Goal: Contribute content

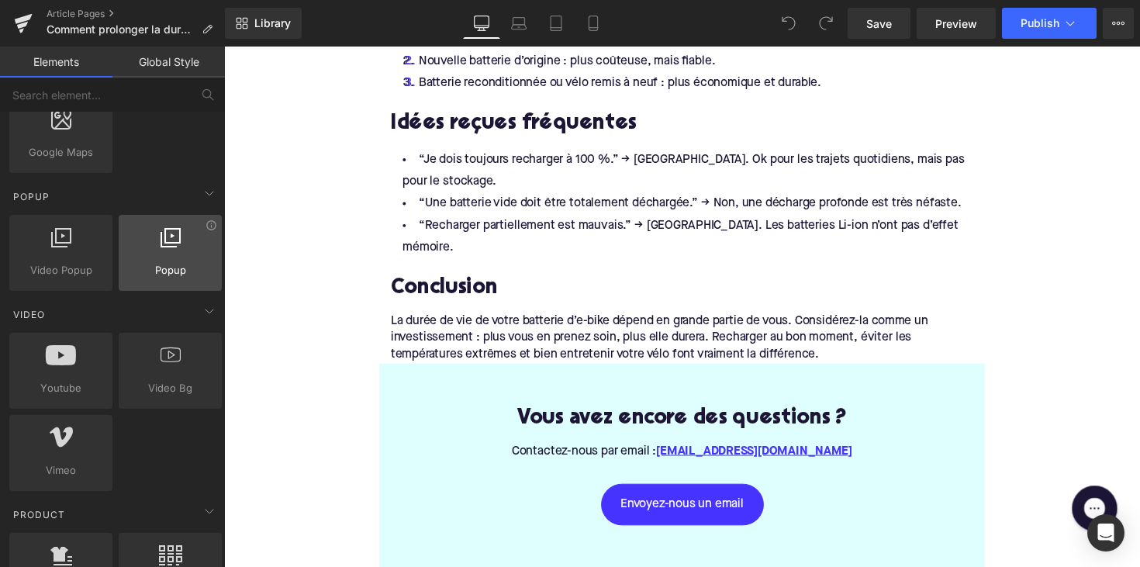
scroll to position [956, 0]
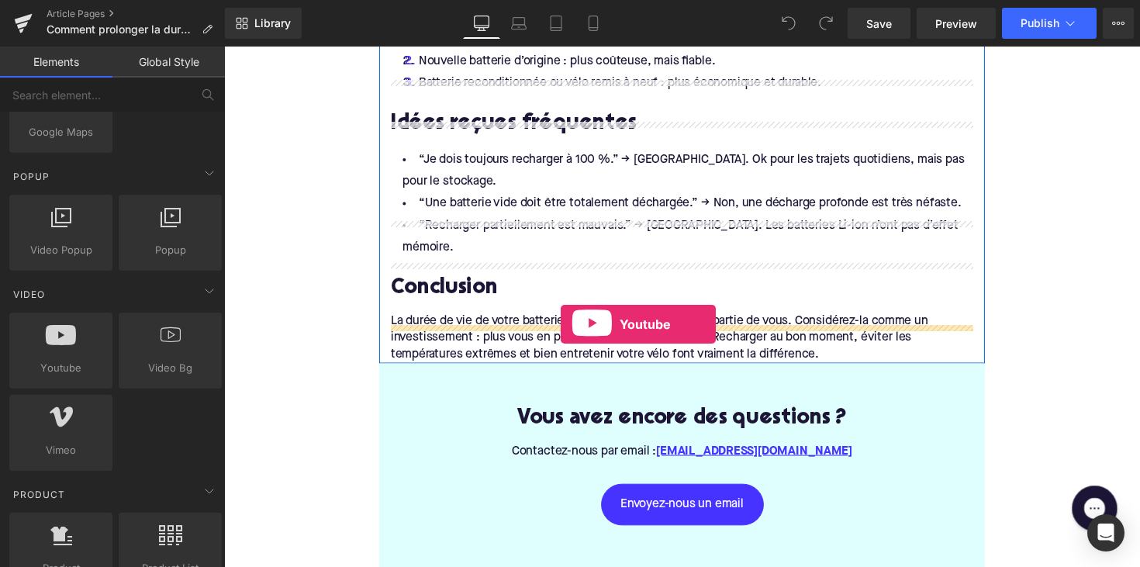
drag, startPoint x: 288, startPoint y: 374, endPoint x: 569, endPoint y: 331, distance: 284.7
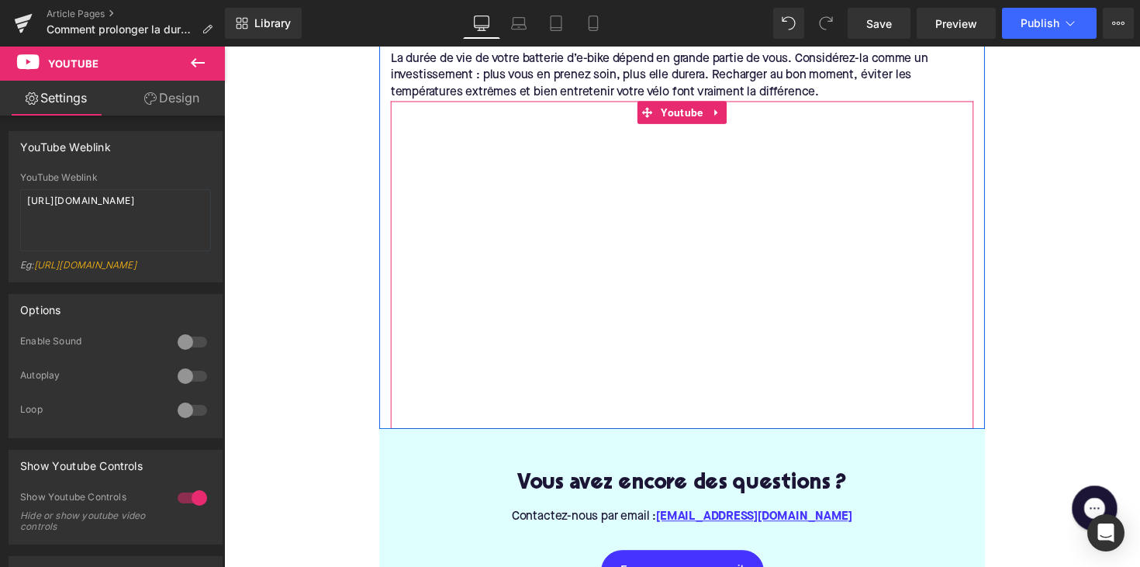
scroll to position [2959, 0]
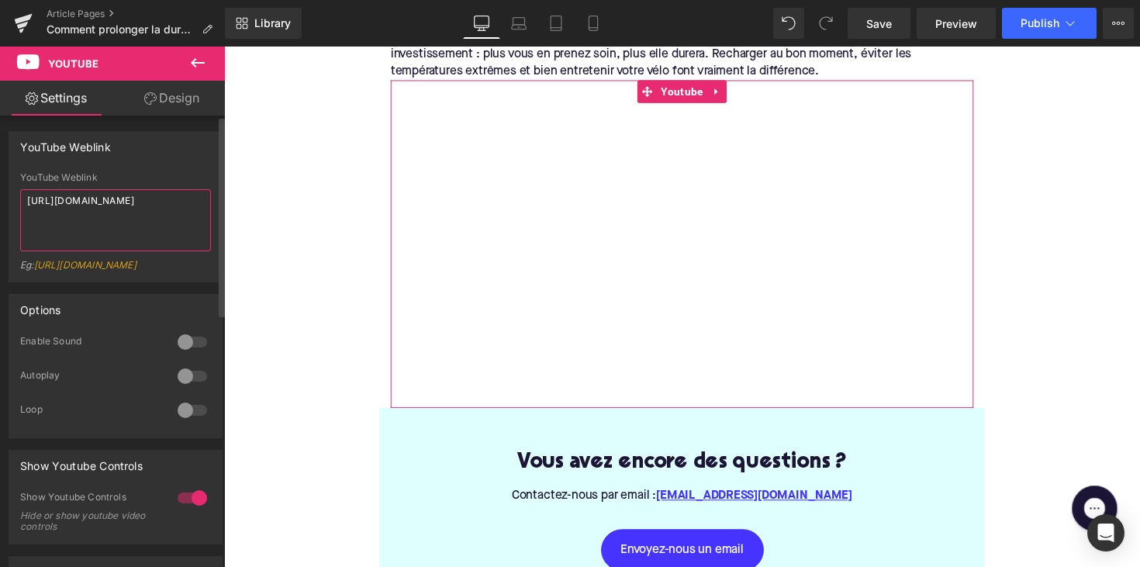
click at [90, 206] on textarea "[URL][DOMAIN_NAME]" at bounding box center [115, 220] width 191 height 62
paste textarea "XVzfHT91cSI"
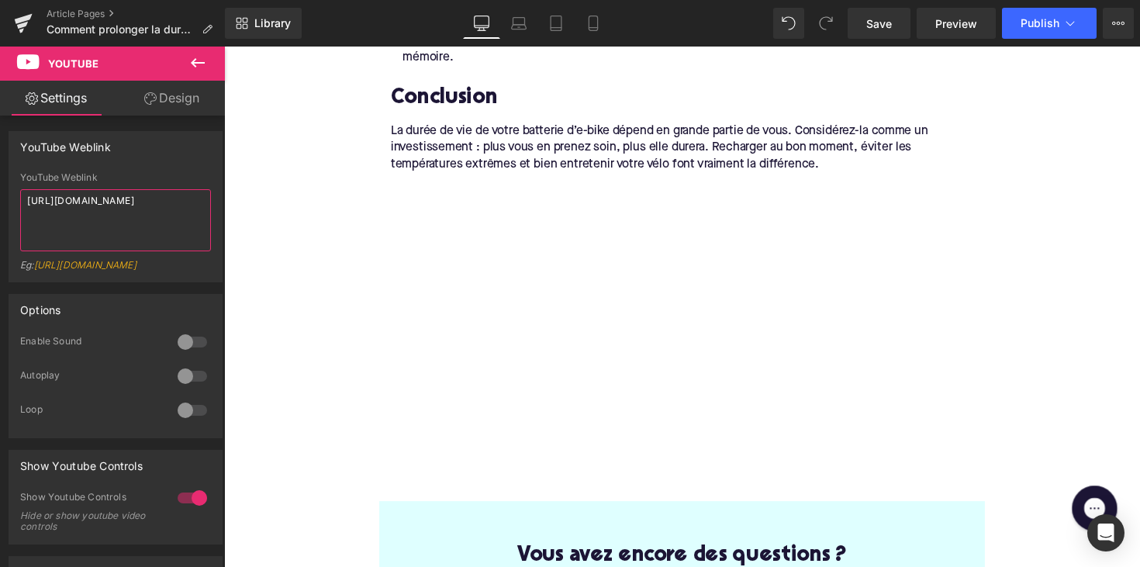
scroll to position [2693, 0]
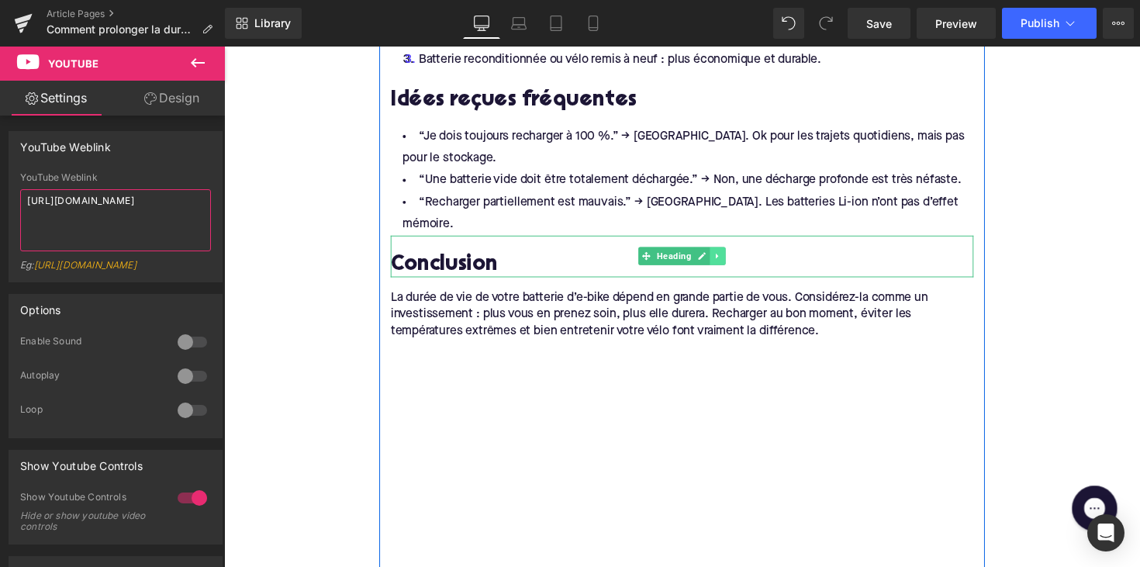
type textarea "[URL][DOMAIN_NAME]"
click at [729, 257] on icon at bounding box center [730, 261] width 9 height 9
click at [718, 257] on icon at bounding box center [721, 261] width 9 height 9
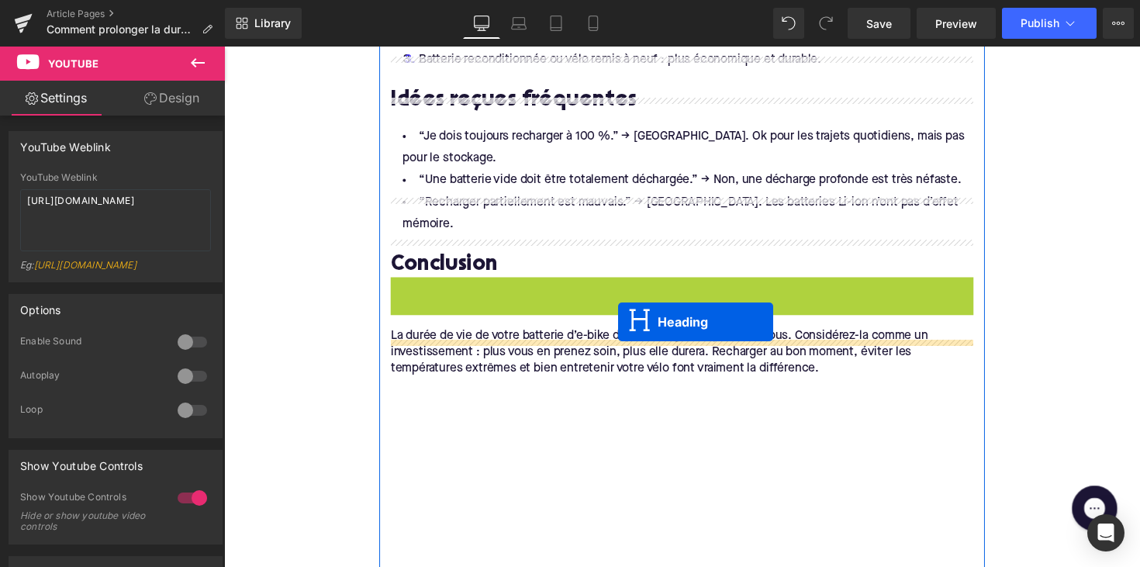
drag, startPoint x: 651, startPoint y: 264, endPoint x: 627, endPoint y: 329, distance: 69.4
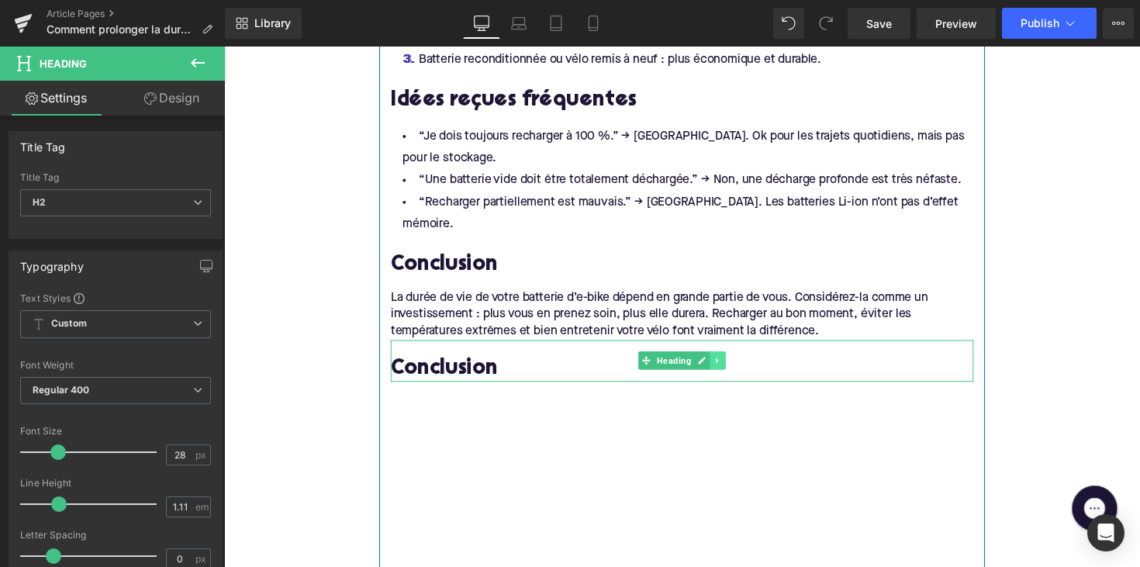
click at [731, 359] on link at bounding box center [730, 368] width 16 height 19
click at [734, 365] on icon at bounding box center [738, 369] width 9 height 9
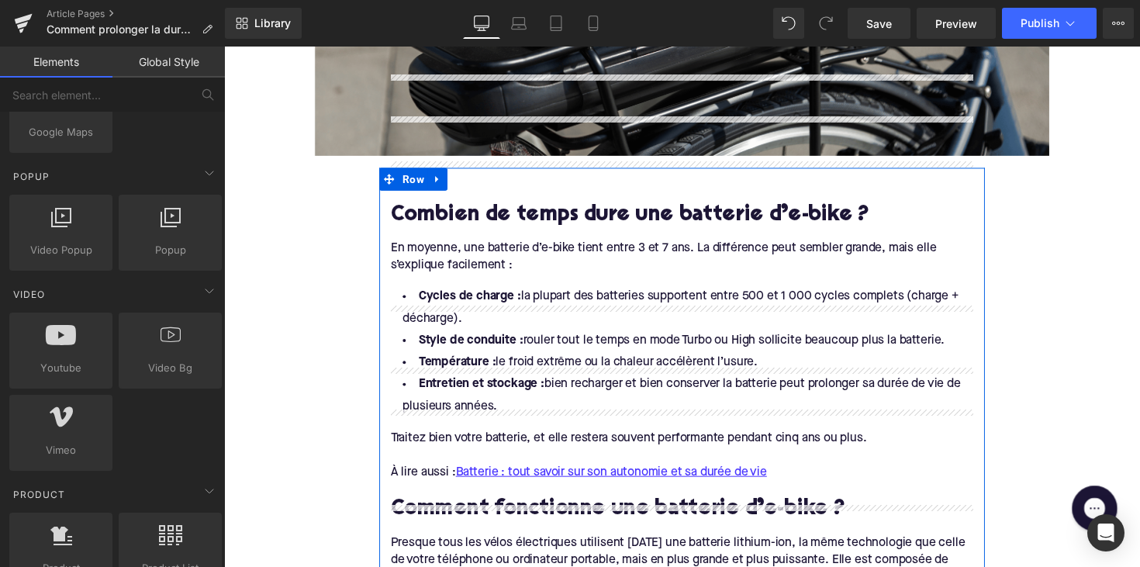
scroll to position [738, 0]
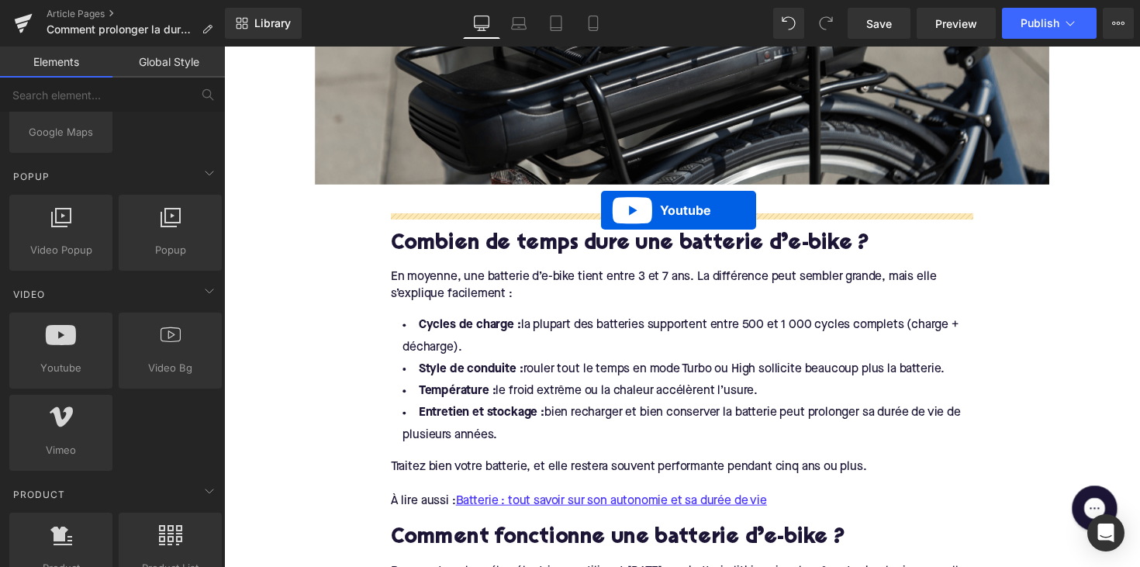
drag, startPoint x: 658, startPoint y: 323, endPoint x: 610, endPoint y: 214, distance: 118.4
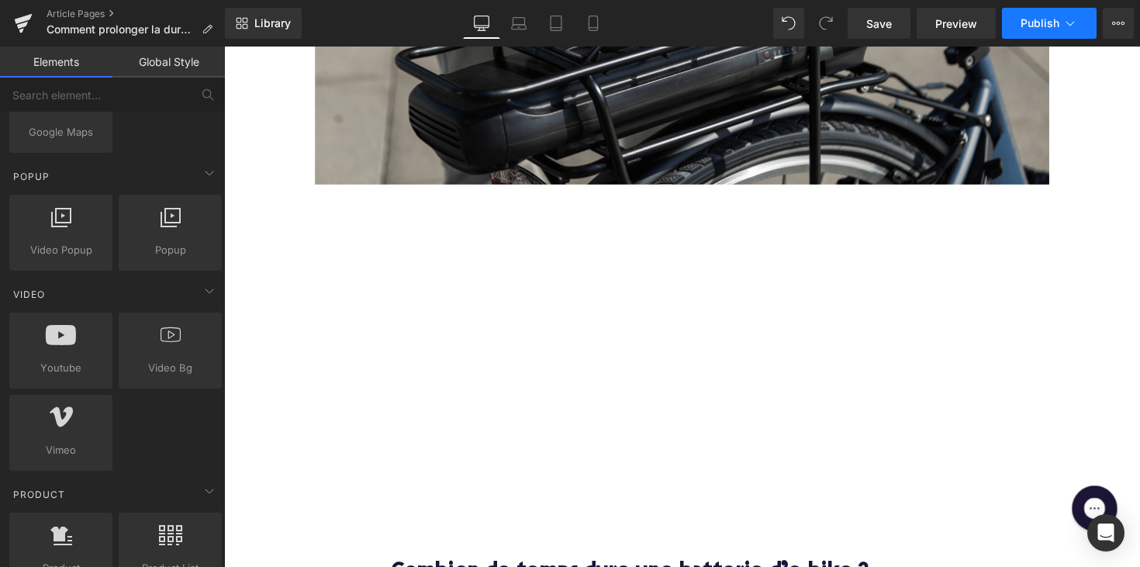
click at [1027, 22] on span "Publish" at bounding box center [1040, 23] width 39 height 12
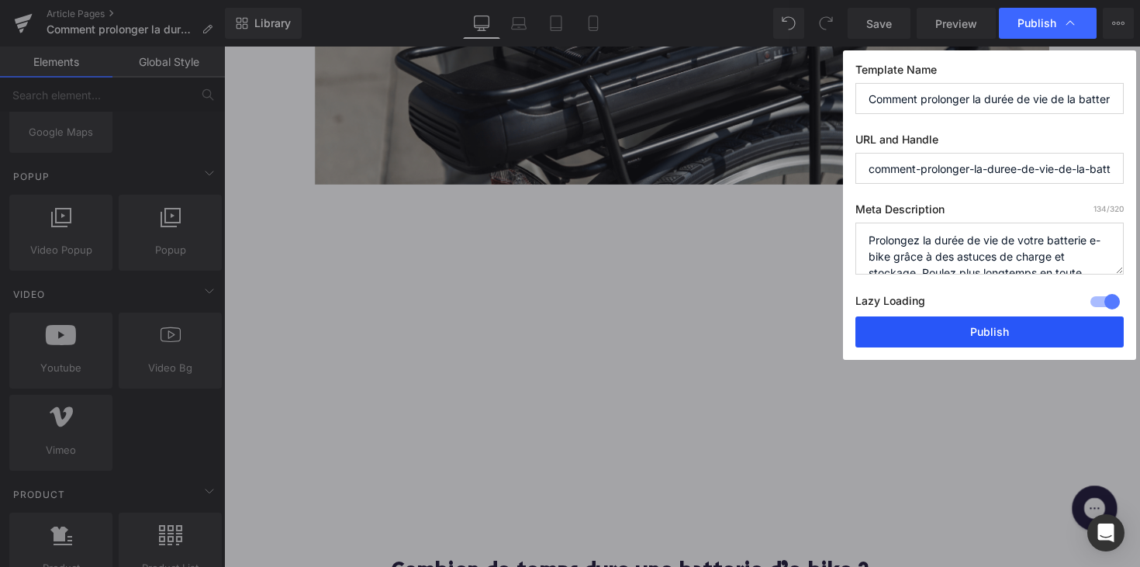
click at [962, 335] on button "Publish" at bounding box center [989, 331] width 268 height 31
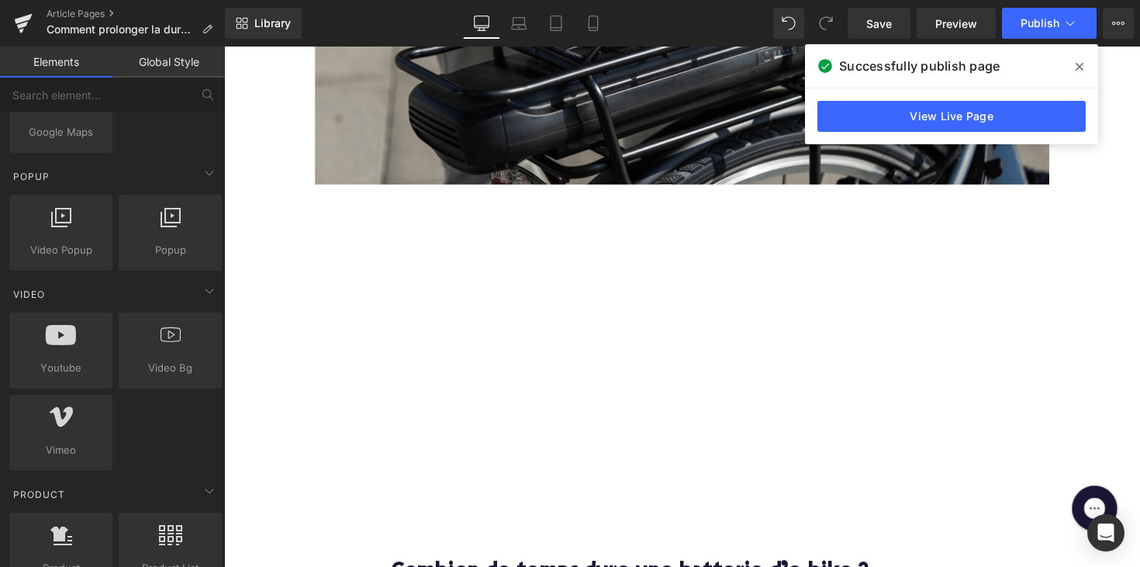
click at [908, 119] on link "View Live Page" at bounding box center [951, 116] width 268 height 31
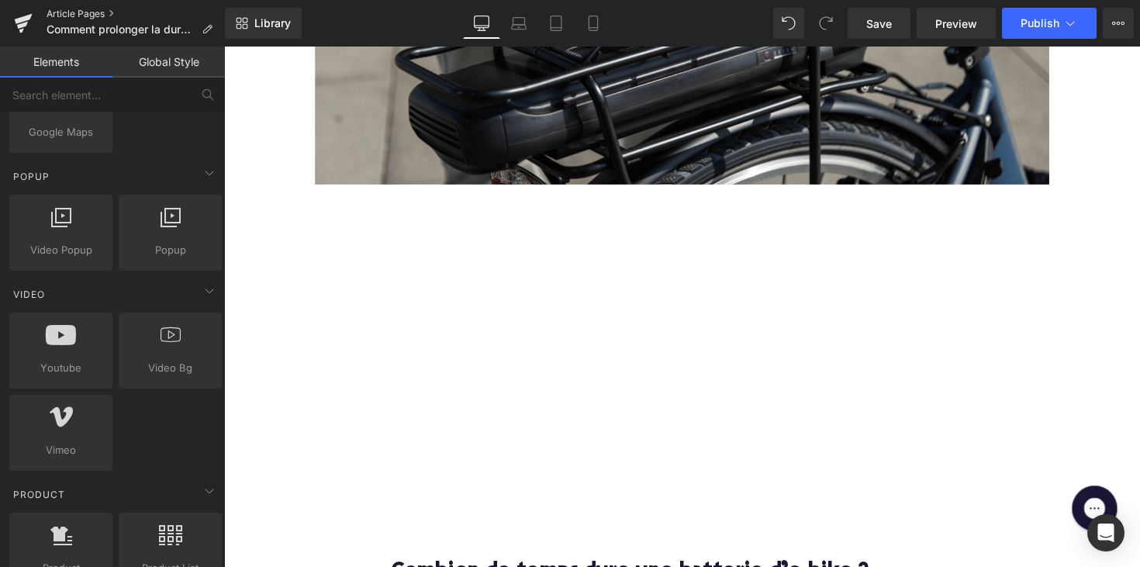
click at [98, 12] on link "Article Pages" at bounding box center [136, 14] width 178 height 12
